Goal: Find specific page/section: Find specific page/section

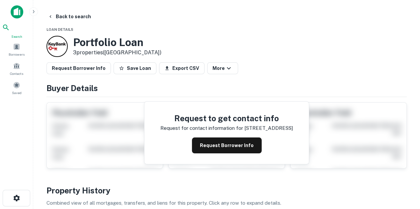
drag, startPoint x: 17, startPoint y: 29, endPoint x: 20, endPoint y: 28, distance: 4.0
click at [10, 29] on icon at bounding box center [6, 28] width 8 height 8
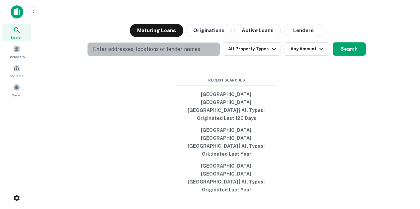
click at [161, 53] on p "Enter addresses, locations or lender names" at bounding box center [146, 49] width 107 height 8
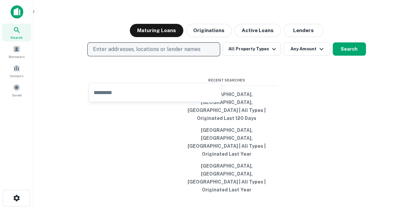
type input "**********"
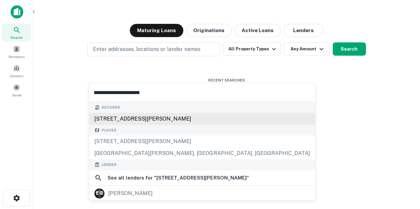
click at [139, 117] on div "4140 e winslow ave, phoenix, az, 85040" at bounding box center [202, 119] width 226 height 12
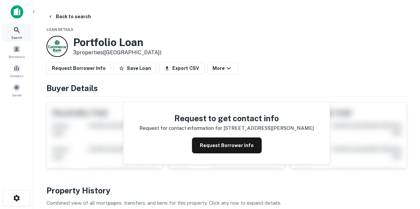
click at [11, 32] on div "Search" at bounding box center [16, 33] width 29 height 18
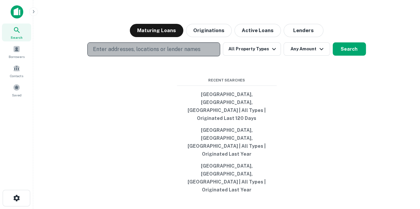
click at [121, 53] on p "Enter addresses, locations or lender names" at bounding box center [146, 49] width 107 height 8
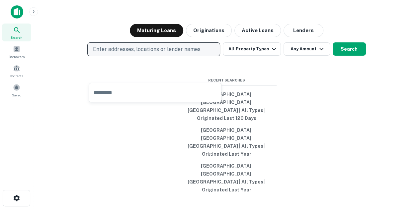
type input "**********"
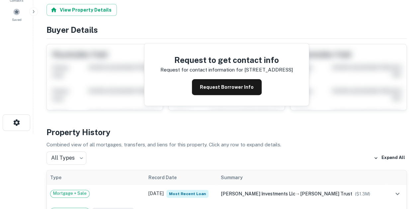
scroll to position [166, 0]
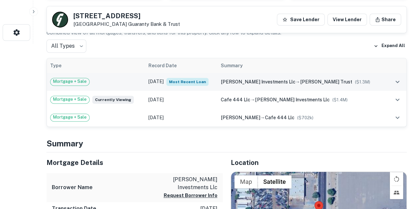
click at [201, 83] on span "Most Recent Loan" at bounding box center [187, 82] width 42 height 8
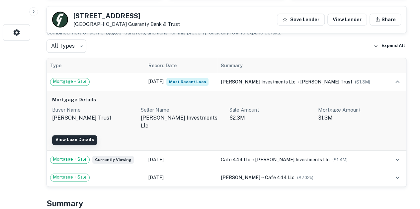
click at [82, 135] on link "View Loan Details" at bounding box center [74, 140] width 45 height 10
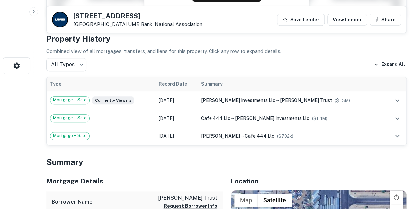
scroll to position [199, 0]
